Goal: Find specific page/section: Find specific page/section

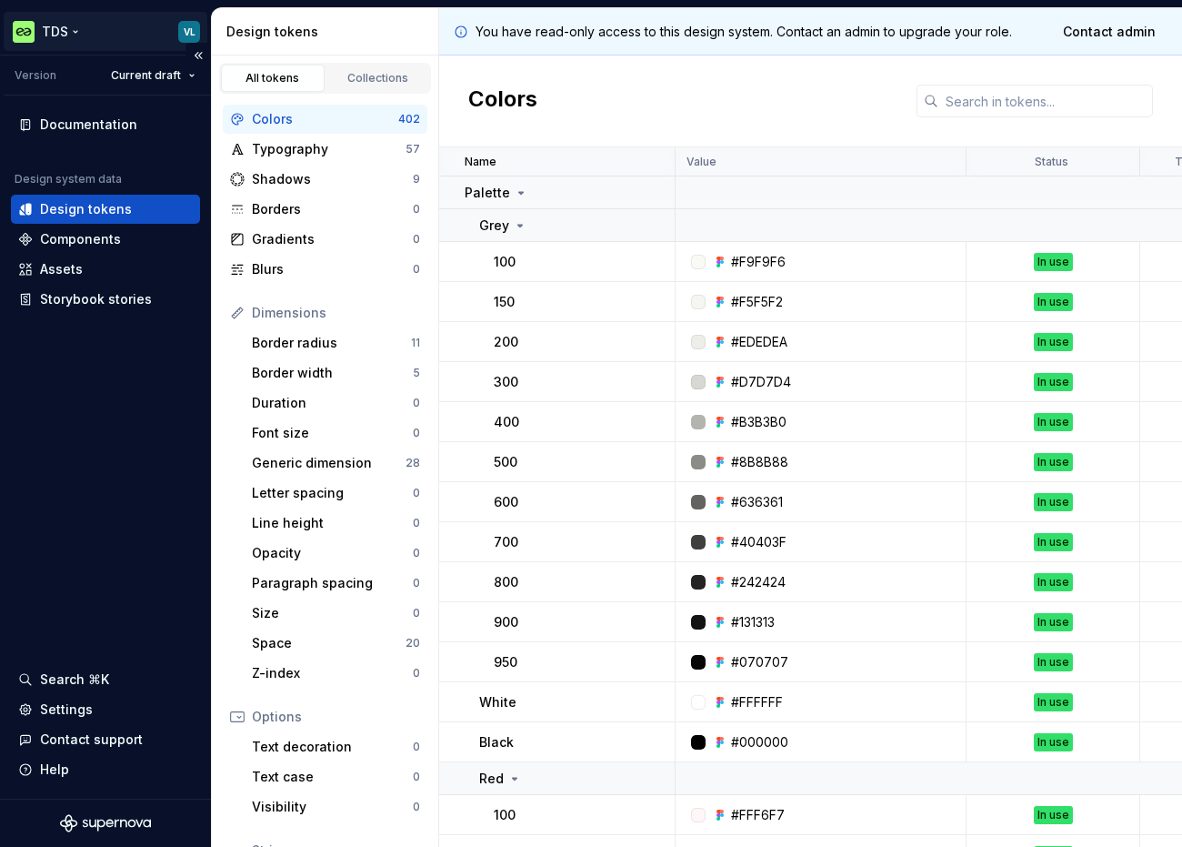
click at [38, 29] on html "TDS VL Version Current draft Documentation Design system data Design tokens Com…" at bounding box center [591, 423] width 1182 height 847
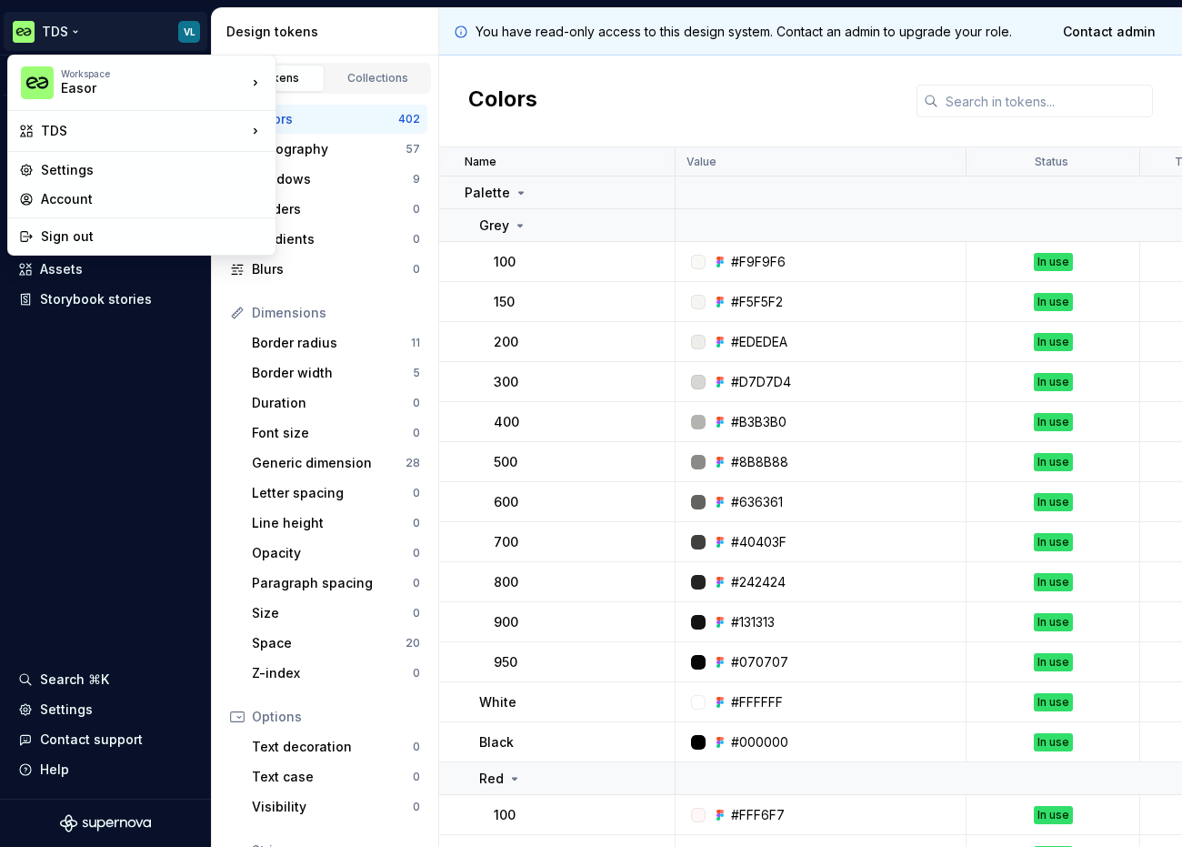
click at [121, 498] on html "TDS VL Version Current draft Documentation Design system data Design tokens Com…" at bounding box center [591, 423] width 1182 height 847
